Goal: Information Seeking & Learning: Learn about a topic

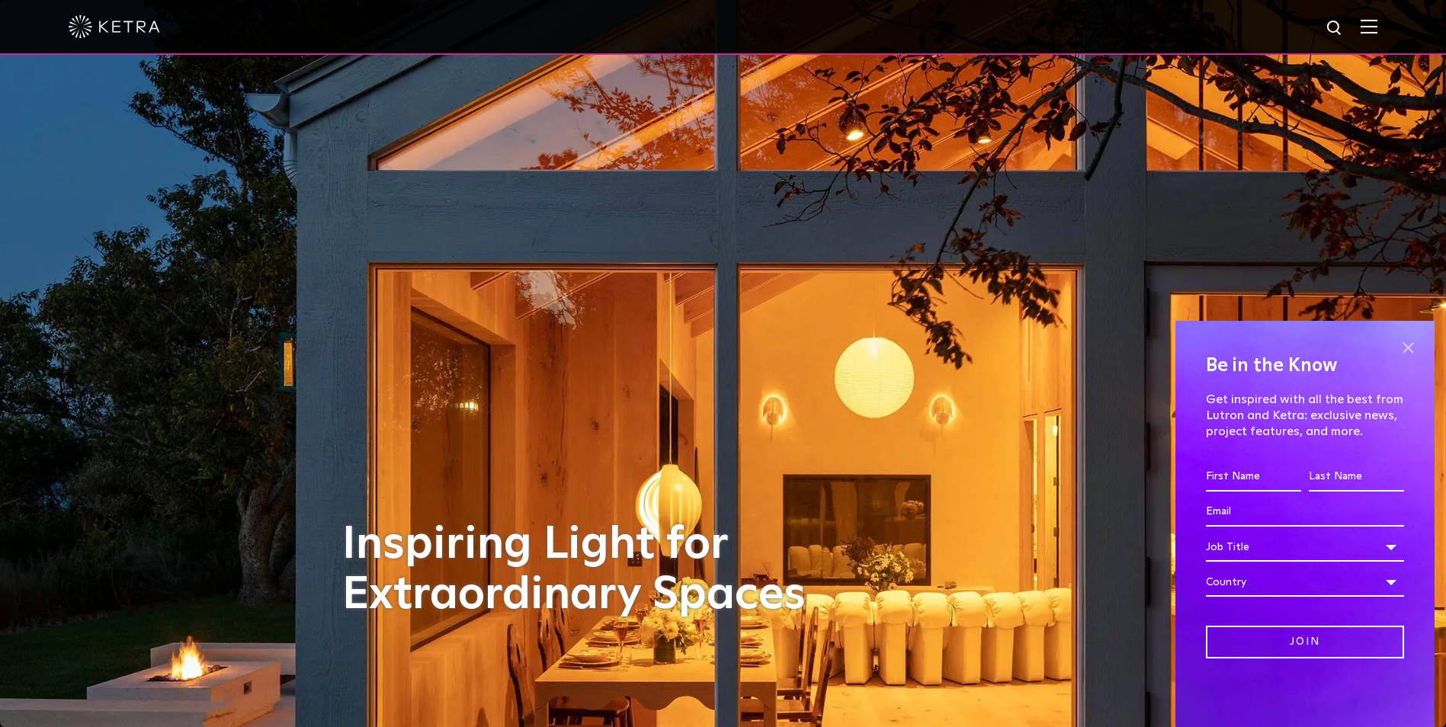
click at [1402, 344] on span at bounding box center [1407, 347] width 23 height 23
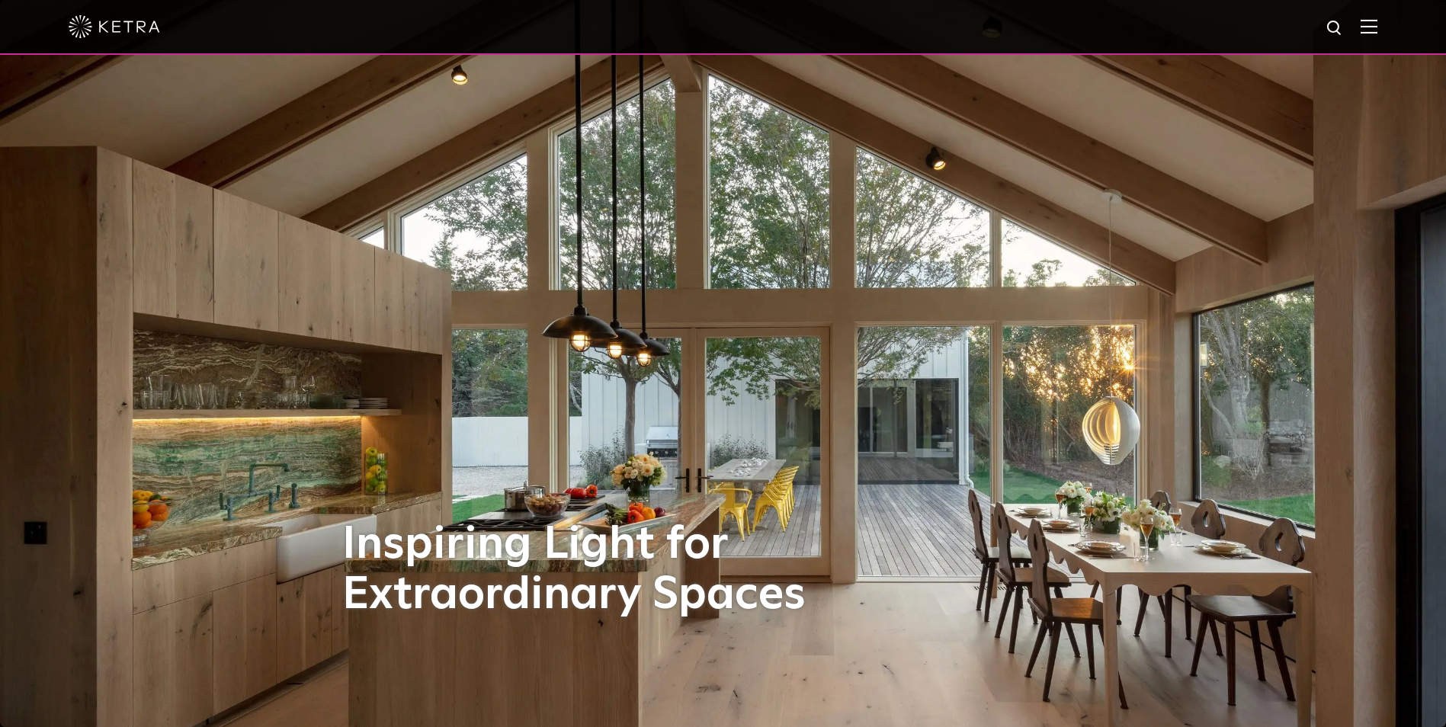
click at [1342, 27] on img at bounding box center [1334, 28] width 19 height 19
type input "mud in"
click at [1286, 17] on button "Search" at bounding box center [1297, 28] width 23 height 23
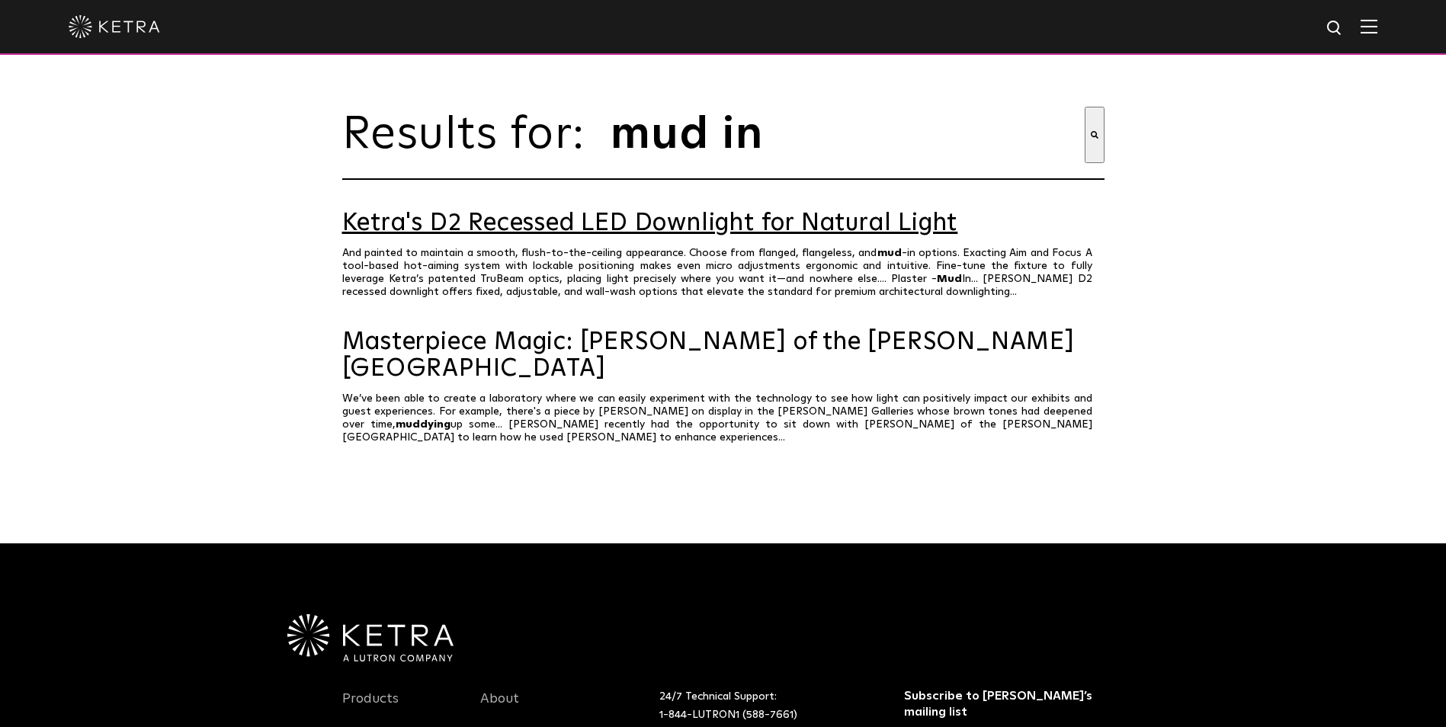
click at [850, 237] on link "Ketra's D2 Recessed LED Downlight for Natural Light" at bounding box center [723, 223] width 762 height 27
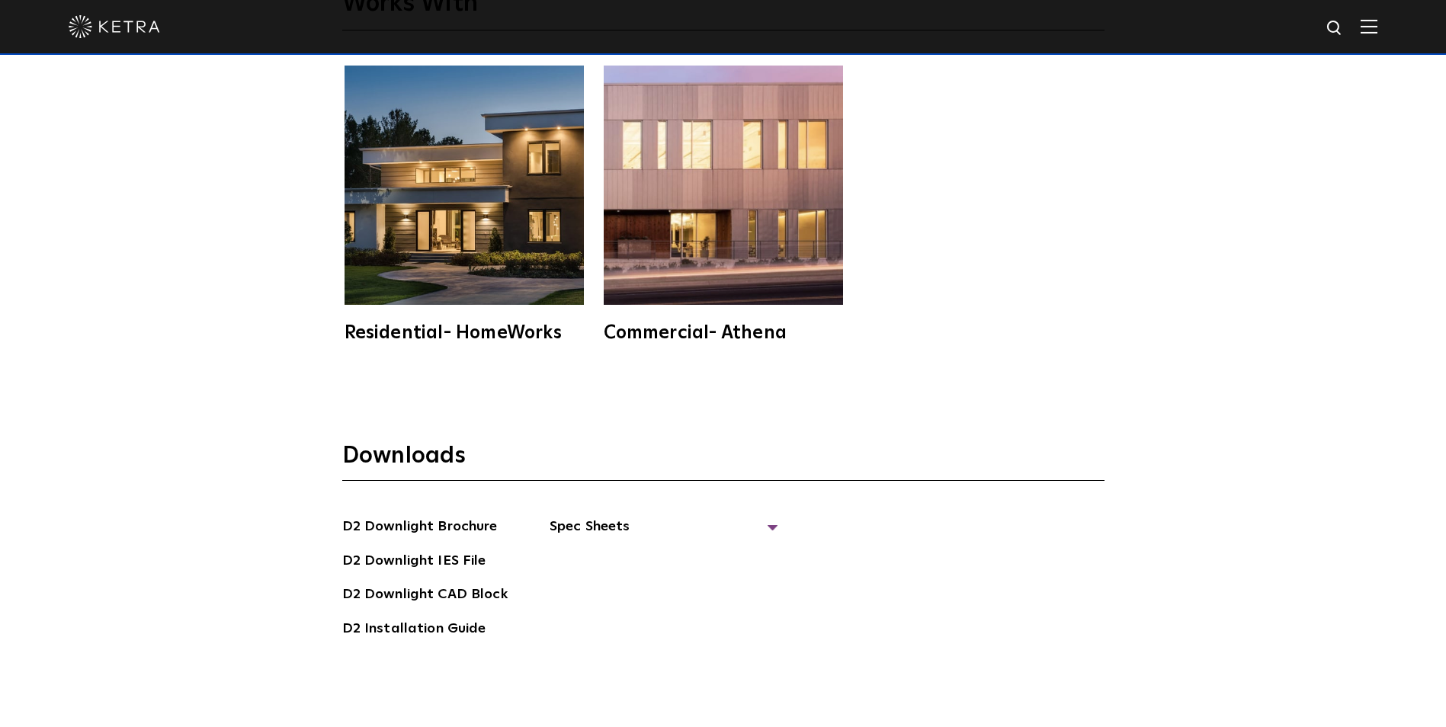
scroll to position [4268, 0]
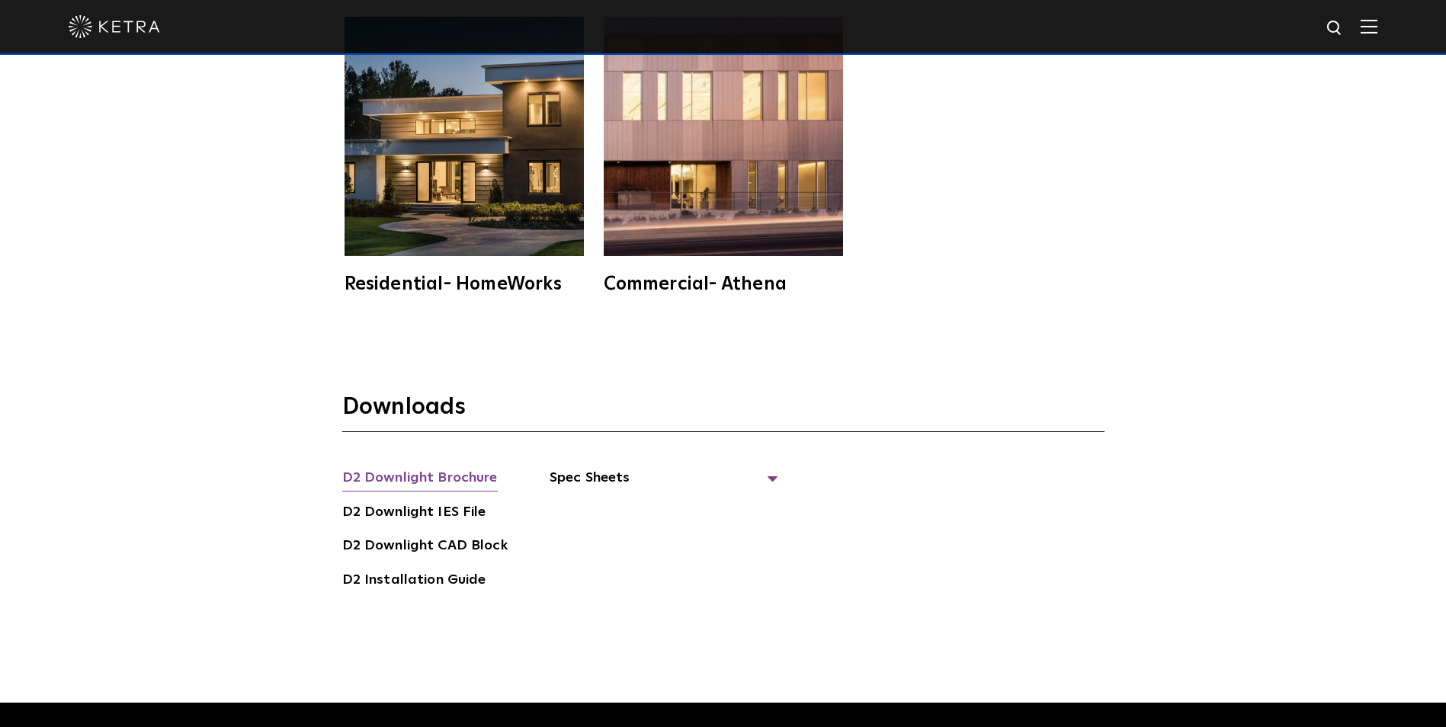
click at [447, 467] on link "D2 Downlight Brochure" at bounding box center [419, 479] width 155 height 24
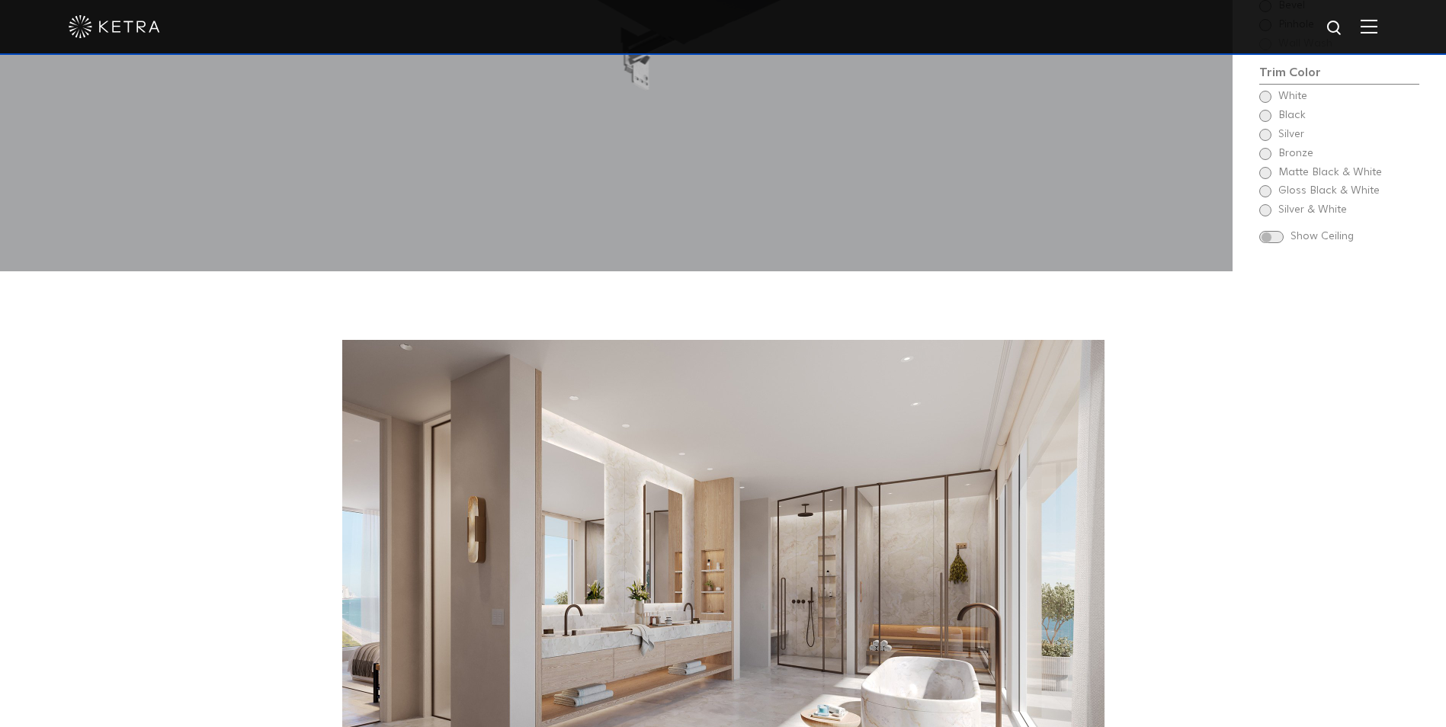
scroll to position [2210, 0]
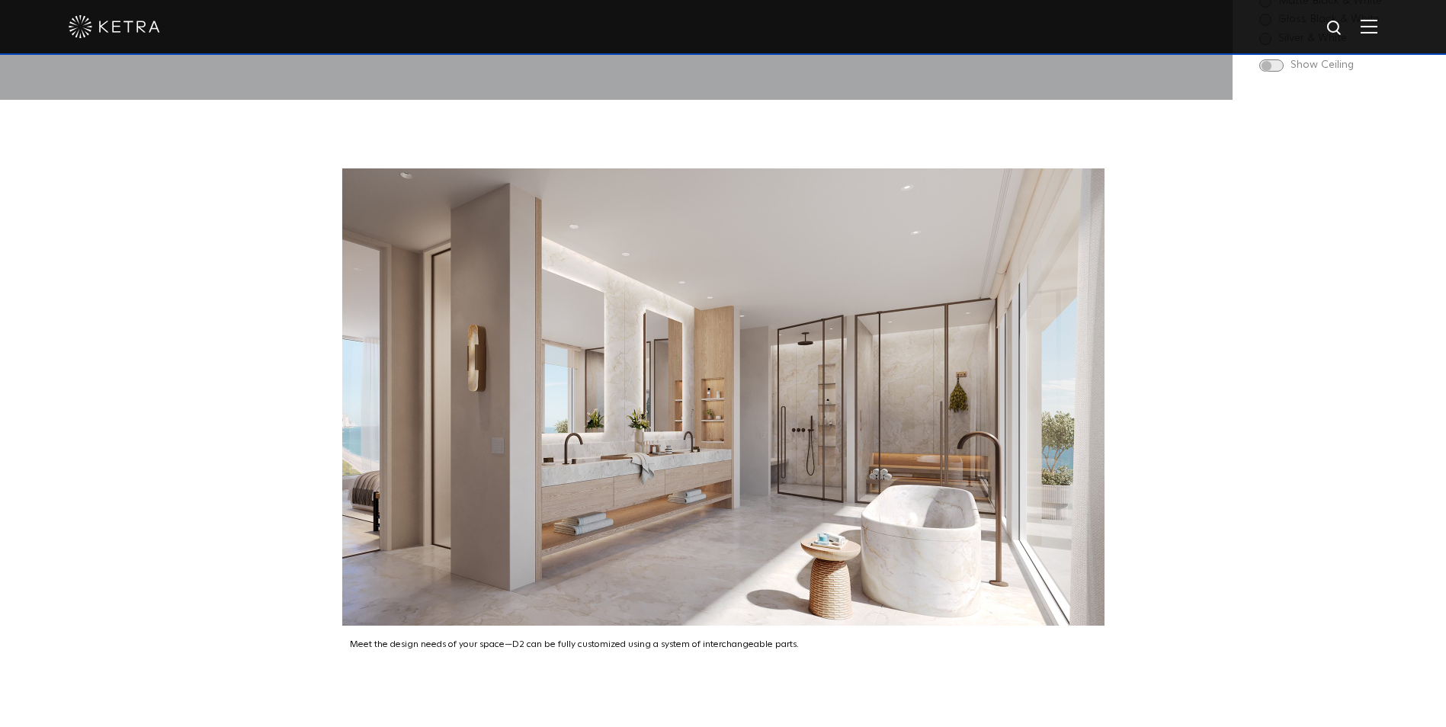
click at [687, 329] on img at bounding box center [723, 396] width 762 height 457
click at [576, 188] on img at bounding box center [723, 396] width 762 height 457
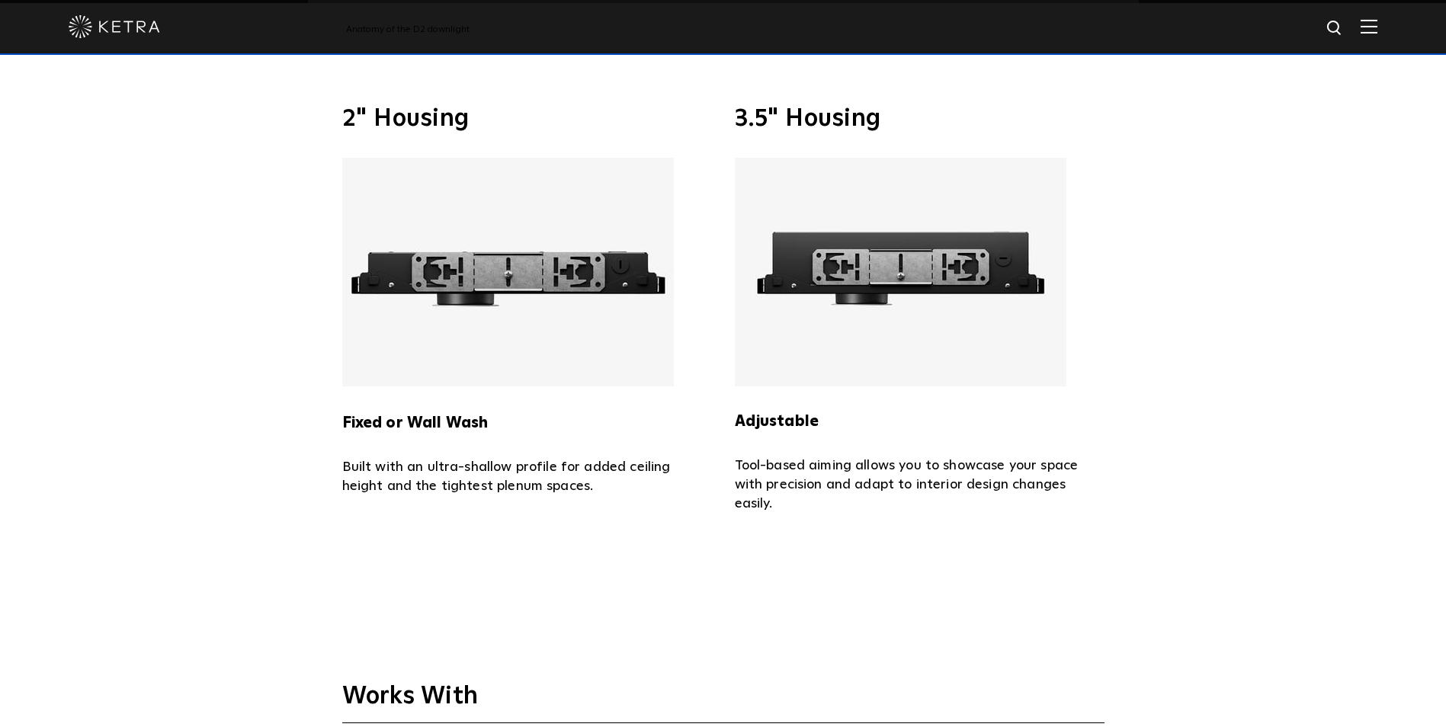
scroll to position [3415, 0]
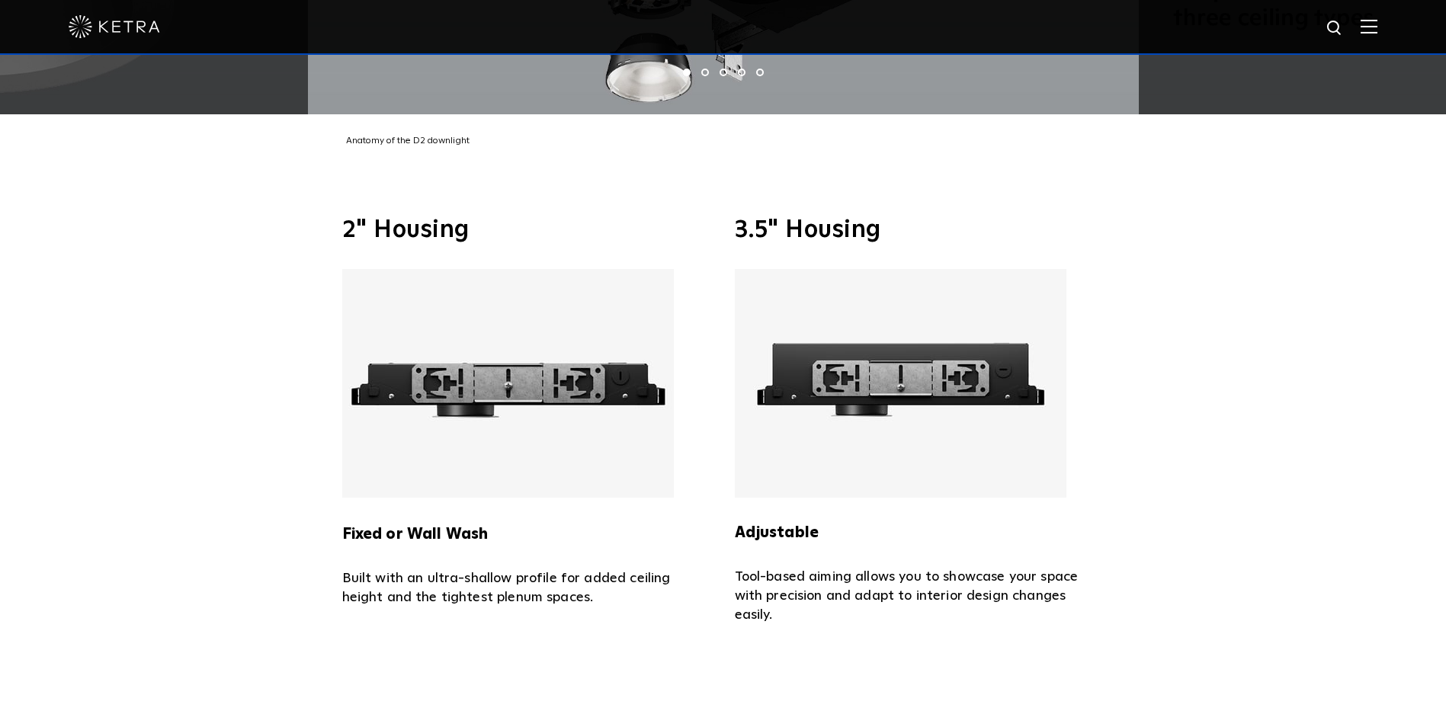
click at [444, 384] on img at bounding box center [508, 383] width 332 height 229
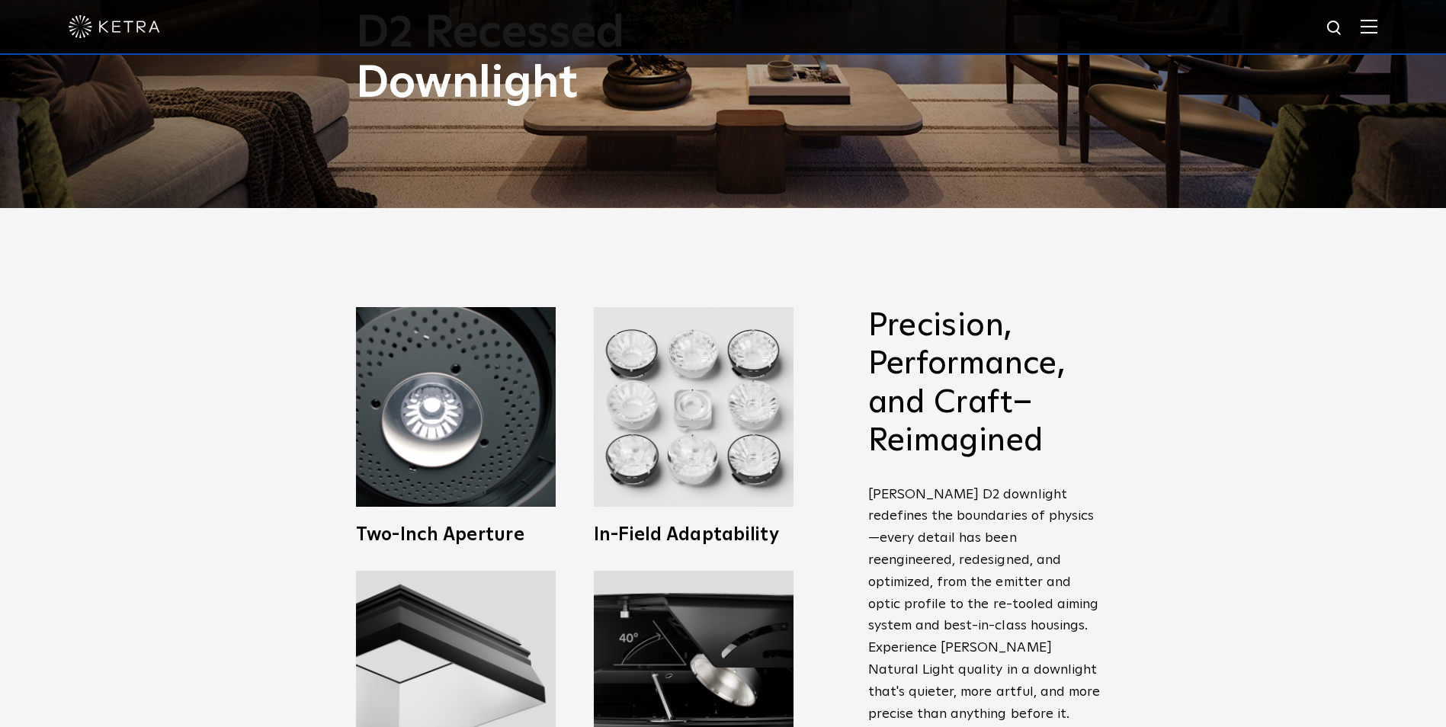
scroll to position [0, 0]
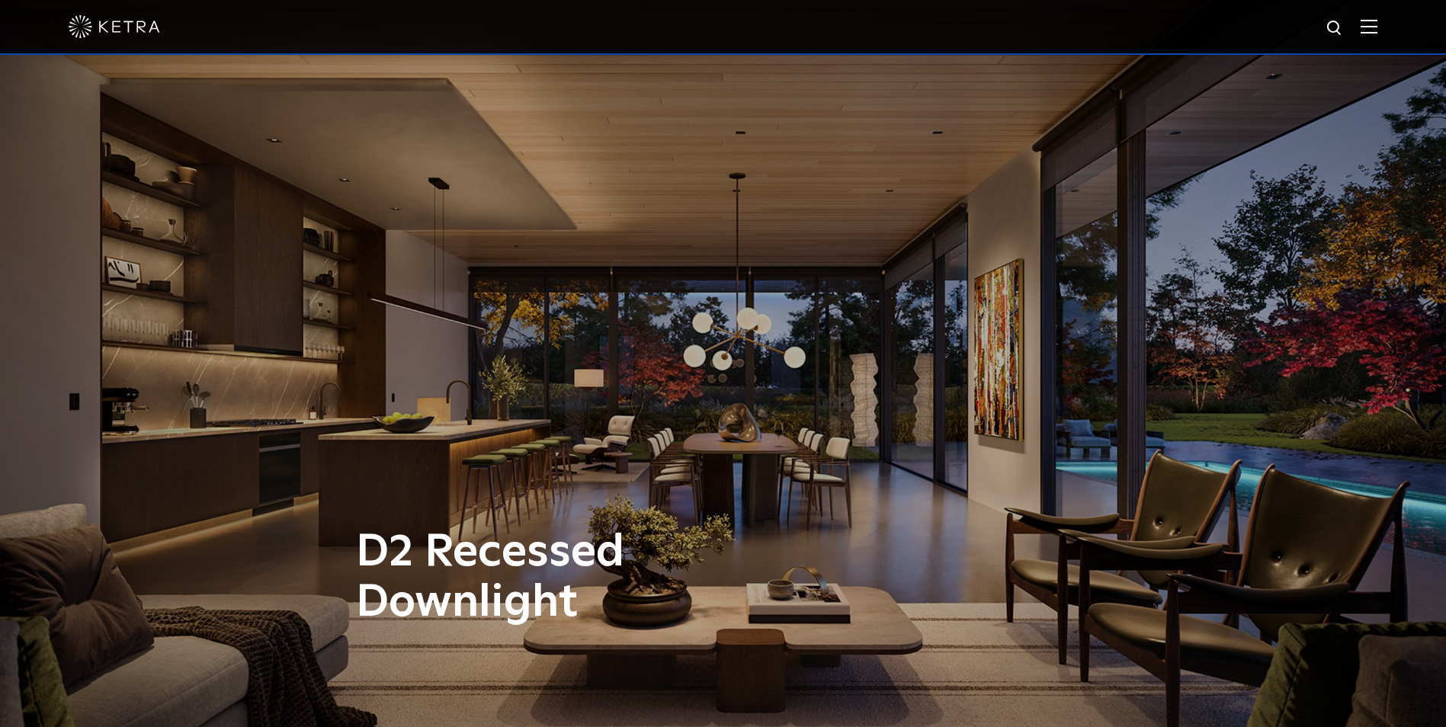
click at [1339, 34] on img at bounding box center [1334, 28] width 19 height 19
type input "monopoint"
click at [1286, 17] on button "Search" at bounding box center [1297, 28] width 23 height 23
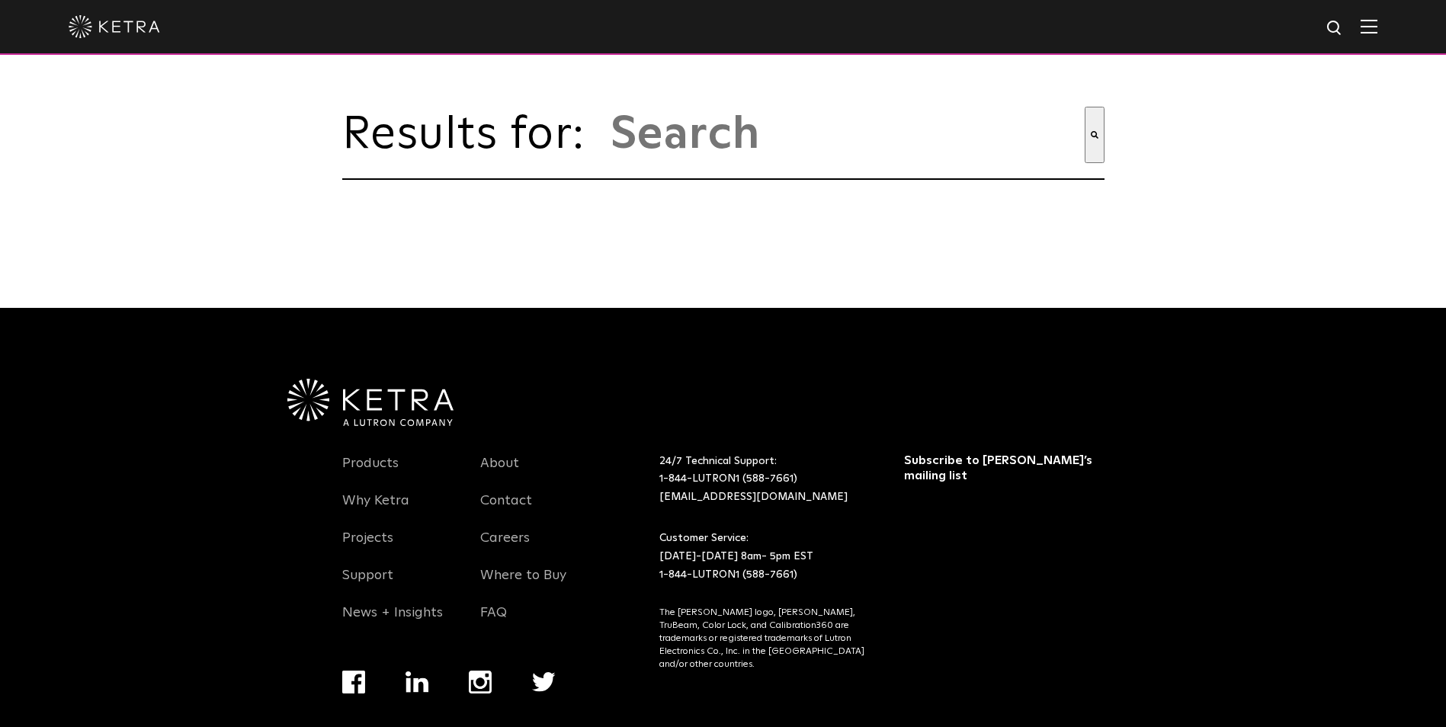
type input "monopoint"
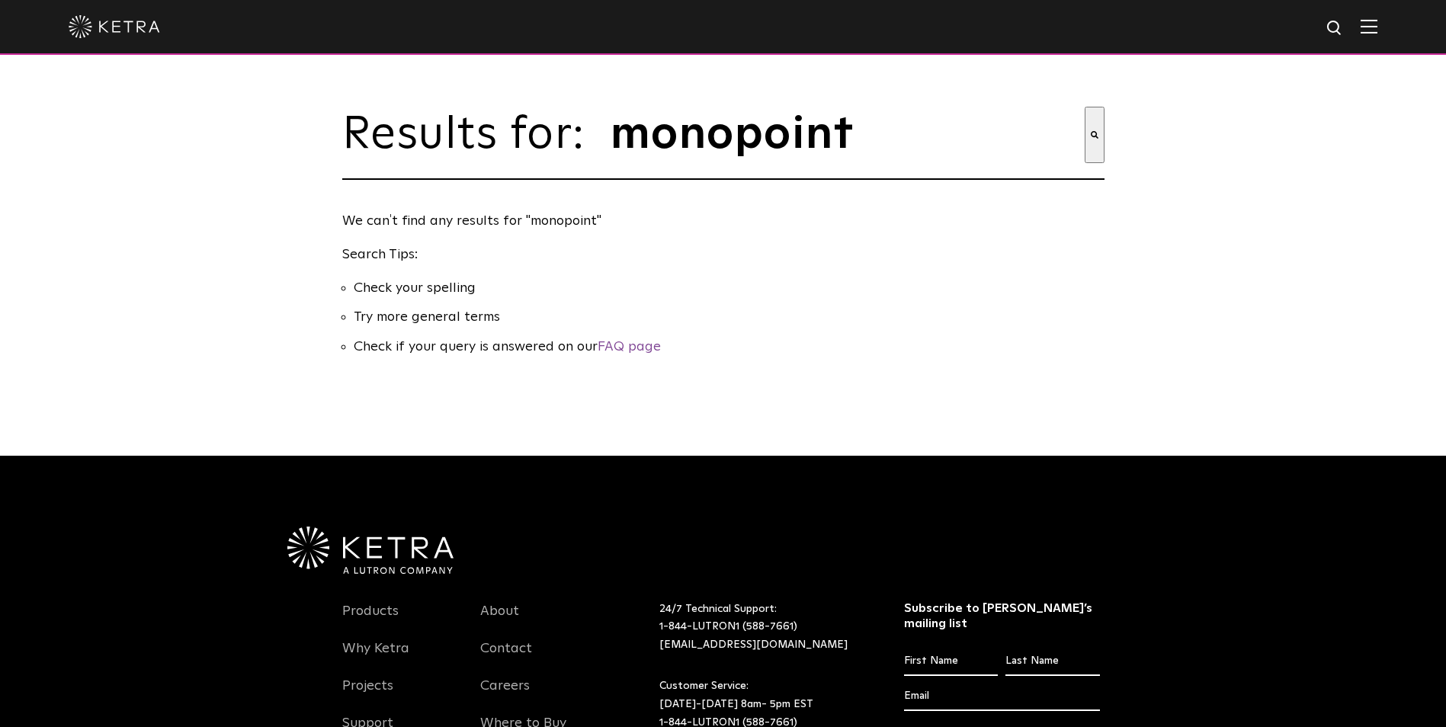
click at [735, 158] on input "monopoint" at bounding box center [847, 135] width 476 height 56
type input "mono point"
click at [1084, 107] on button "Search" at bounding box center [1094, 135] width 20 height 56
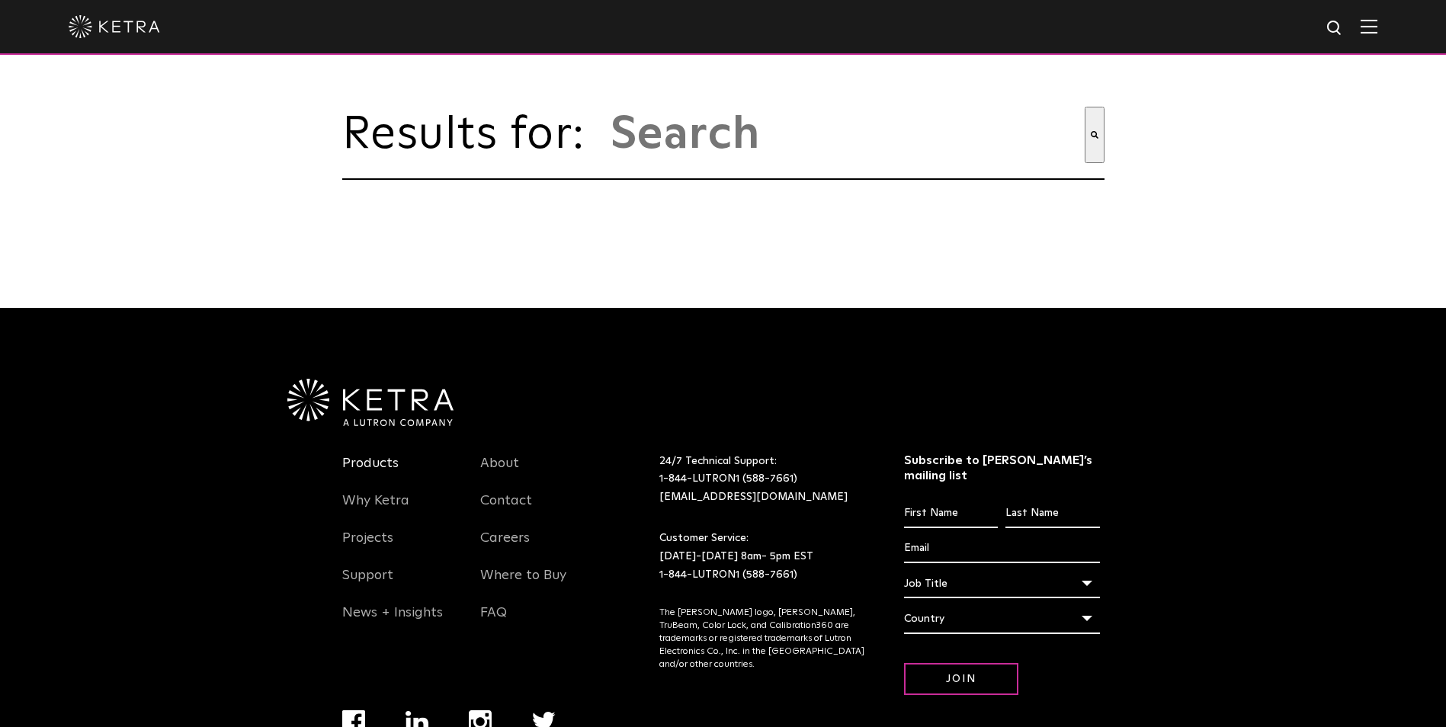
click at [367, 473] on link "Products" at bounding box center [370, 472] width 56 height 35
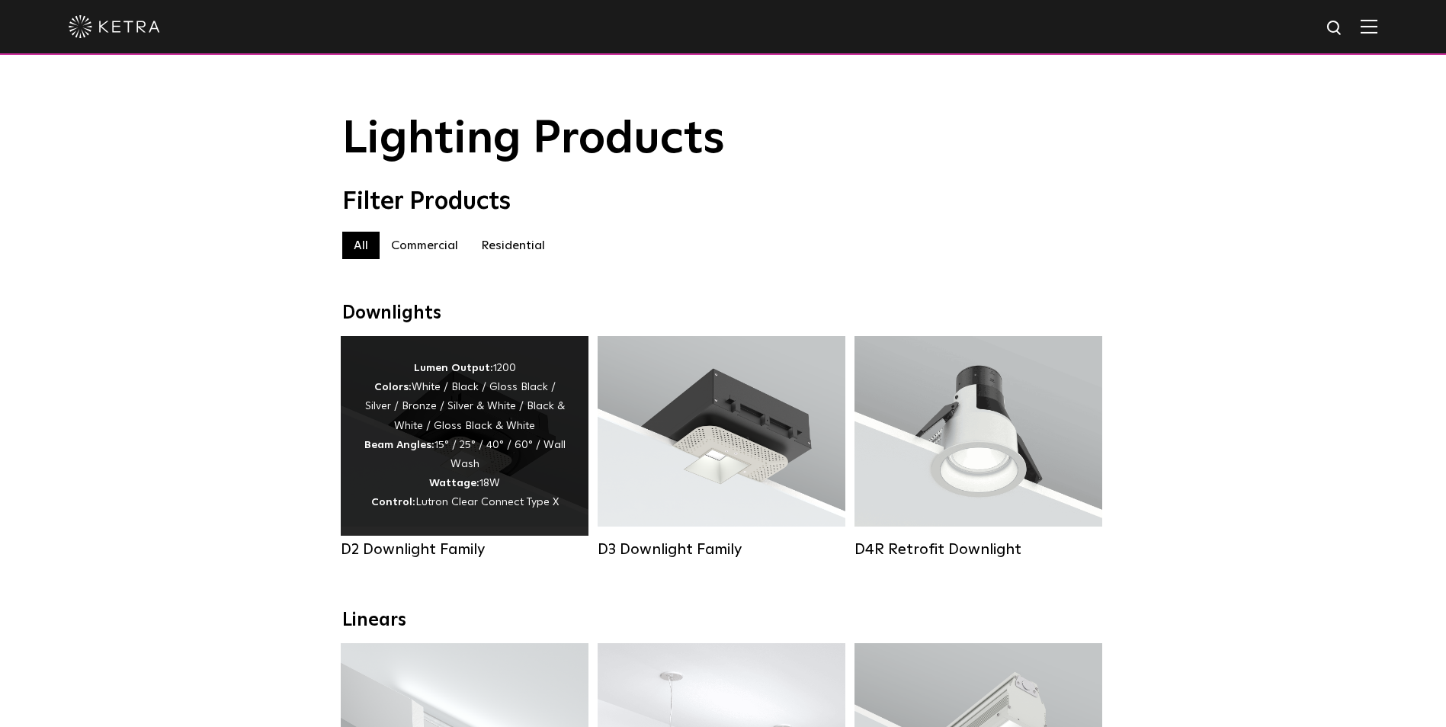
click at [543, 463] on div "Lumen Output: 1200 Colors: White / Black / Gloss Black / Silver / Bronze / Silv…" at bounding box center [465, 436] width 202 height 154
